Goal: Task Accomplishment & Management: Use online tool/utility

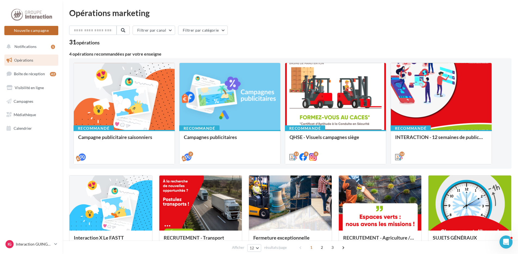
click at [20, 33] on button "Nouvelle campagne" at bounding box center [31, 30] width 54 height 9
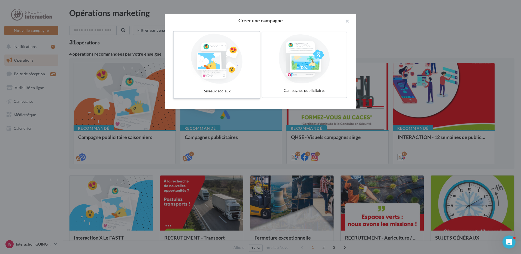
click at [244, 60] on div at bounding box center [217, 59] width 82 height 50
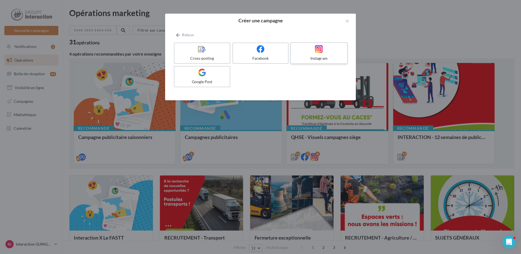
click at [317, 55] on label "Instagram" at bounding box center [318, 53] width 57 height 22
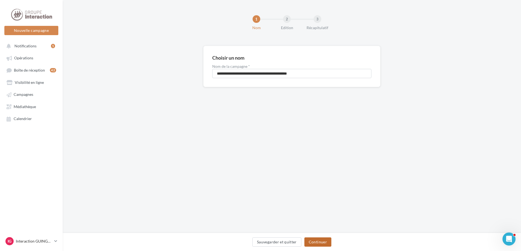
click at [321, 243] on button "Continuer" at bounding box center [317, 242] width 27 height 9
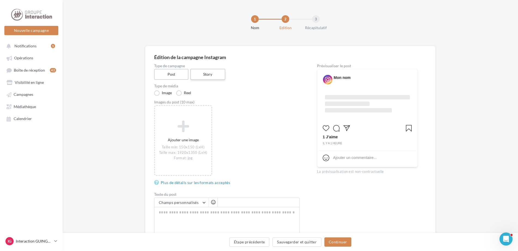
click at [201, 76] on label "Story" at bounding box center [207, 74] width 35 height 11
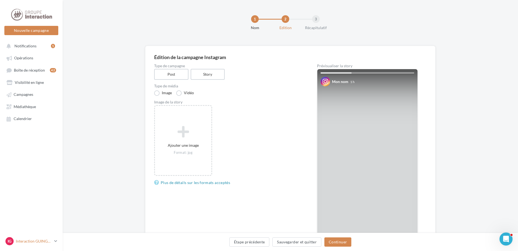
click at [50, 244] on p "Interaction GUINGAMP" at bounding box center [34, 241] width 36 height 5
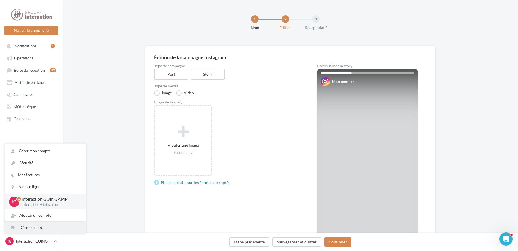
click at [46, 233] on div "Déconnexion" at bounding box center [45, 228] width 81 height 12
